Goal: Information Seeking & Learning: Find contact information

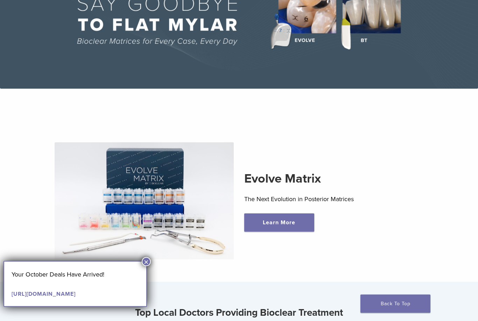
scroll to position [100, 0]
click at [143, 256] on img at bounding box center [144, 200] width 179 height 117
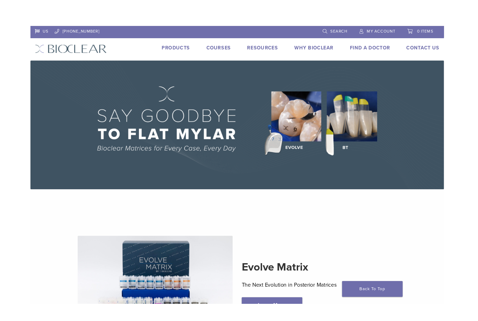
scroll to position [0, 16]
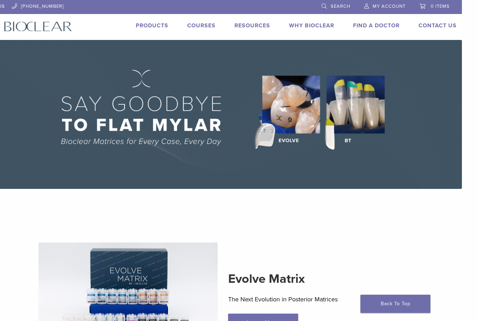
click at [150, 22] on link "Products" at bounding box center [152, 25] width 33 height 7
click at [374, 23] on link "Find A Doctor" at bounding box center [376, 25] width 47 height 7
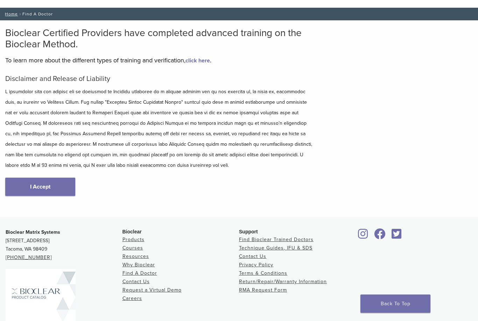
scroll to position [32, 0]
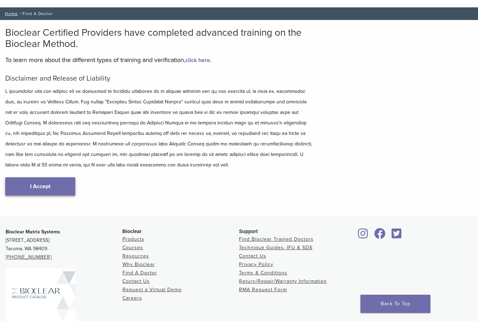
click at [49, 180] on link "I Accept" at bounding box center [40, 186] width 70 height 18
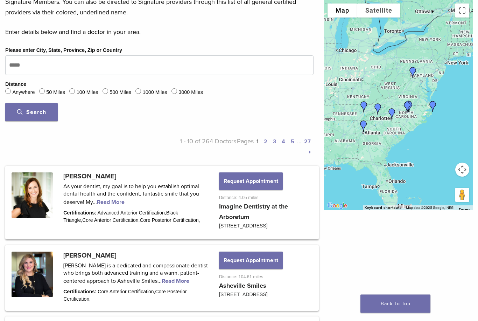
scroll to position [220, 0]
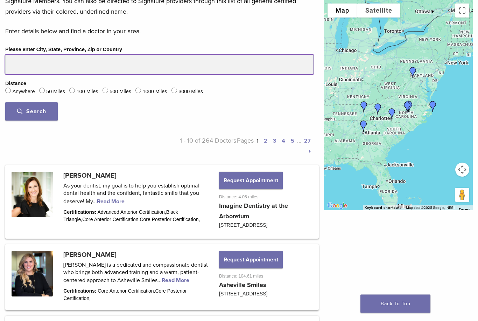
click at [39, 64] on input "Please enter City, State, Province, Zip or Country" at bounding box center [159, 65] width 309 height 20
type input "*****"
click at [32, 110] on button "Search" at bounding box center [31, 112] width 53 height 18
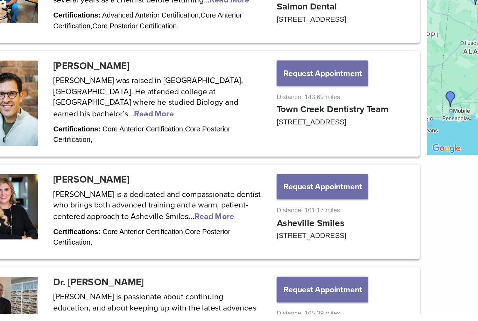
scroll to position [470, 0]
